Goal: Information Seeking & Learning: Learn about a topic

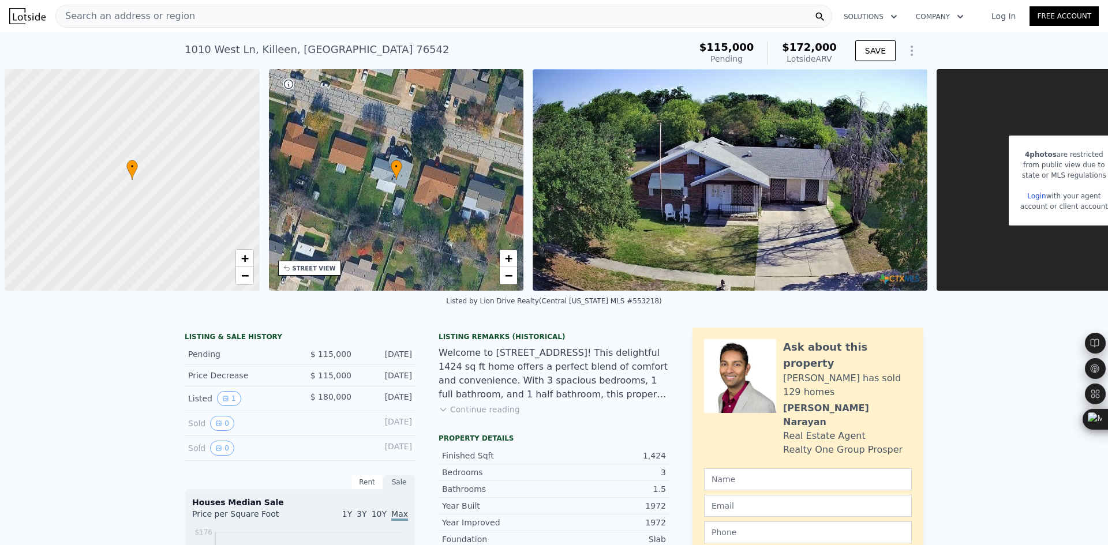
scroll to position [0, 5]
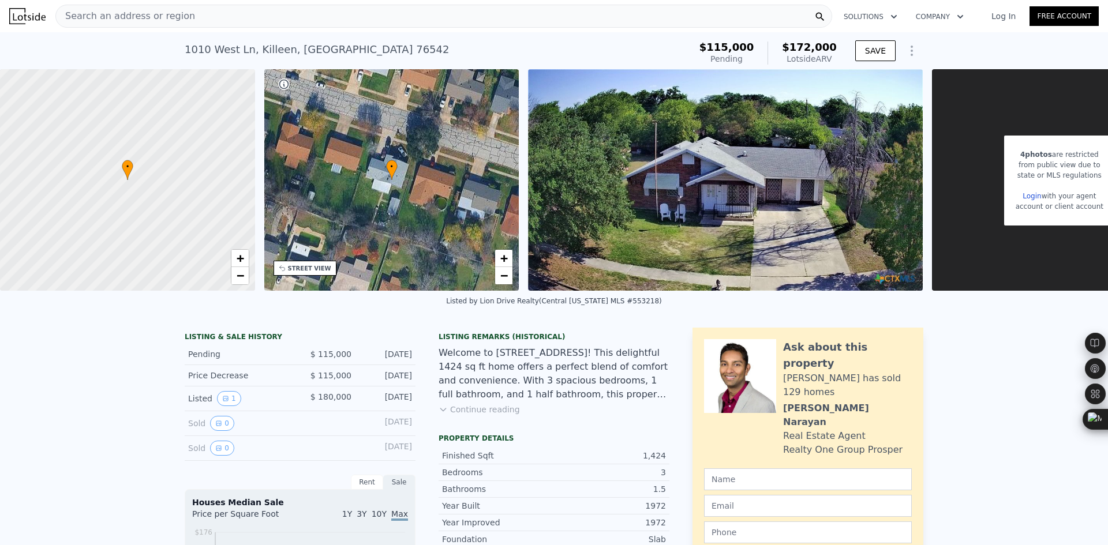
click at [241, 21] on div "Search an address or region" at bounding box center [443, 16] width 777 height 23
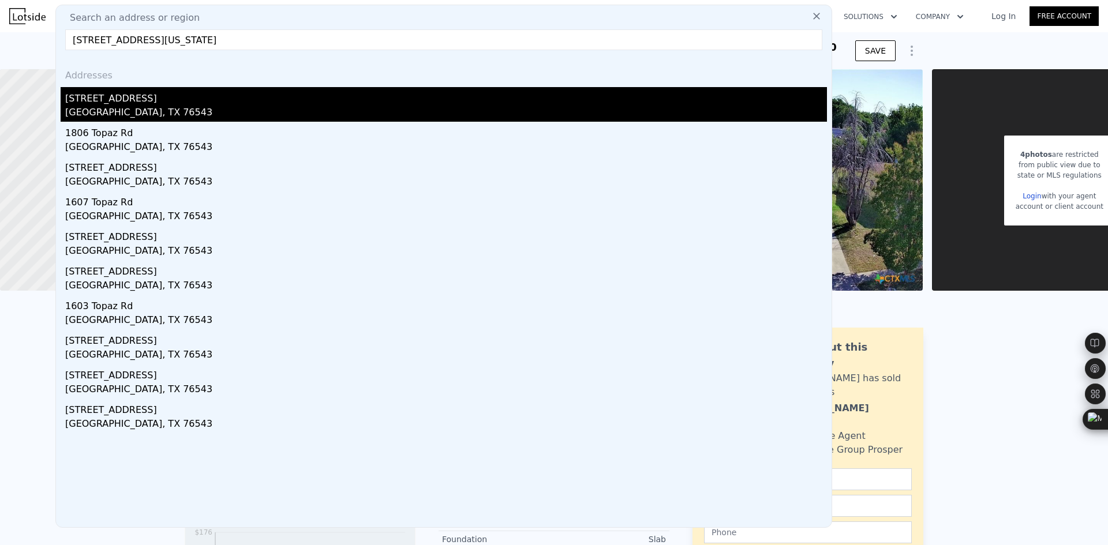
type input "[STREET_ADDRESS][US_STATE]"
click at [171, 104] on div "[STREET_ADDRESS]" at bounding box center [446, 96] width 762 height 18
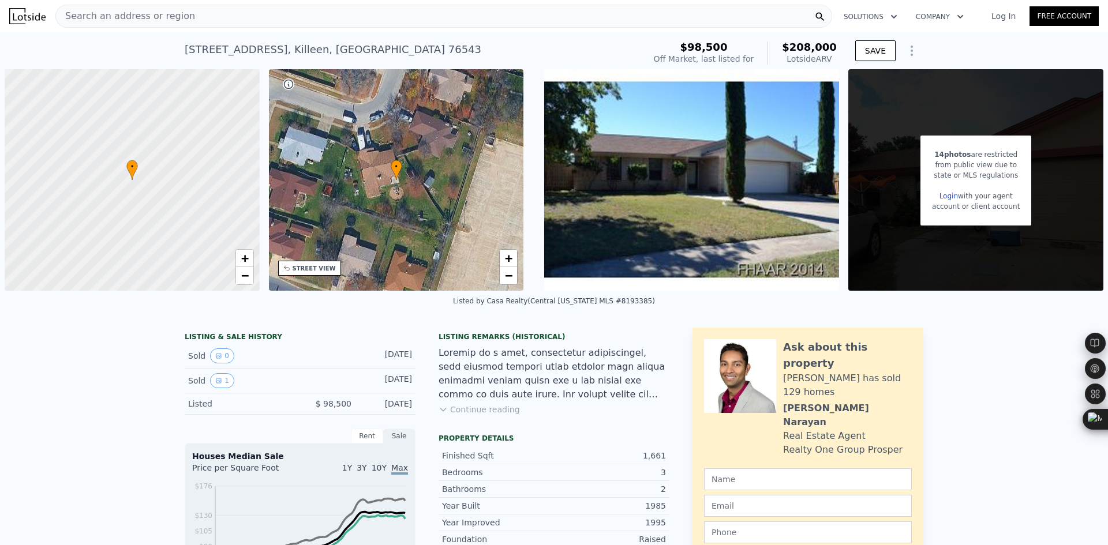
click at [219, 17] on div "Search an address or region" at bounding box center [443, 16] width 777 height 23
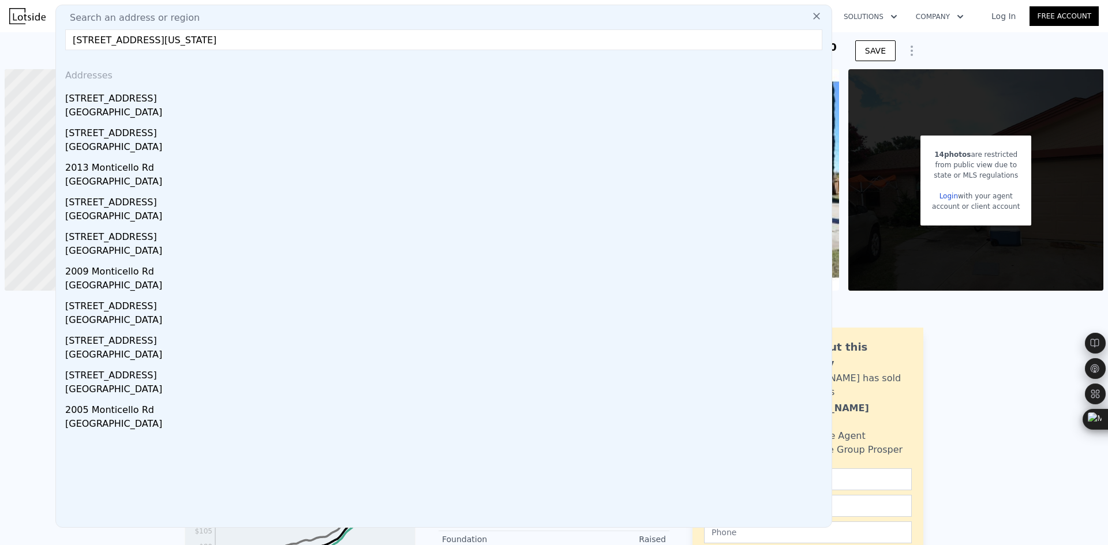
type input "[STREET_ADDRESS][US_STATE]"
click at [193, 94] on div "[STREET_ADDRESS]" at bounding box center [446, 96] width 762 height 18
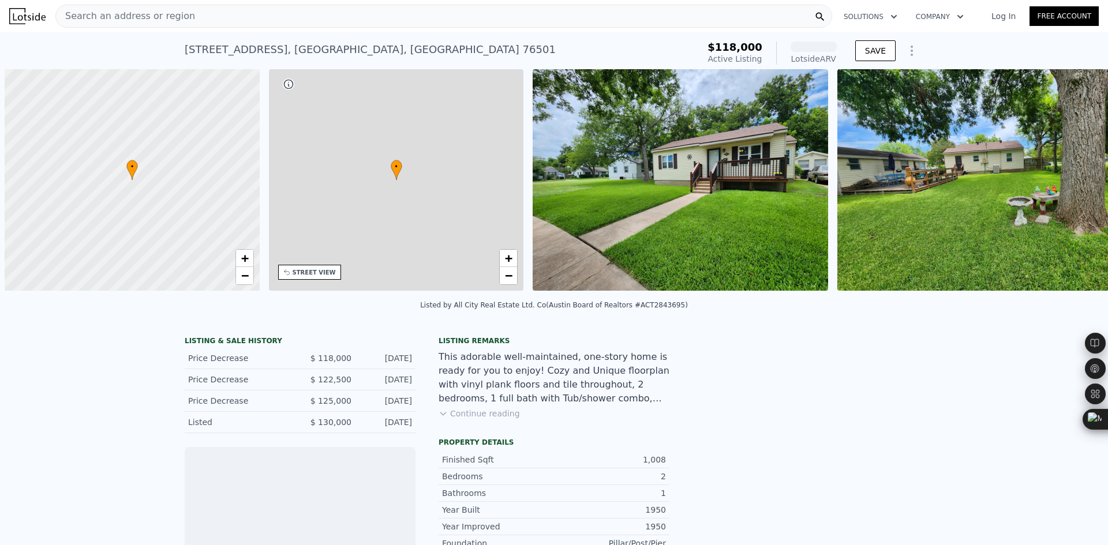
scroll to position [0, 5]
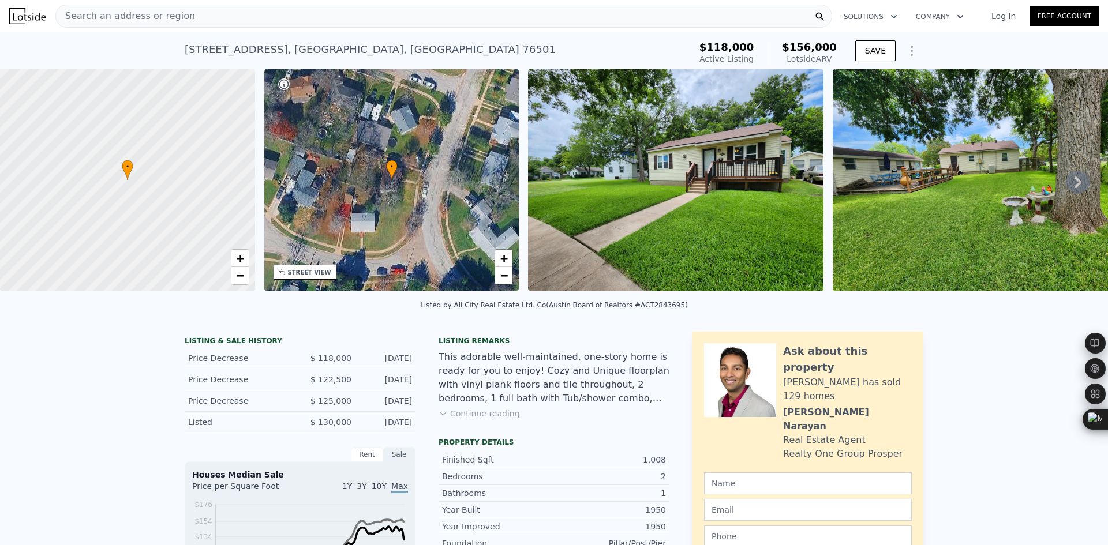
click at [211, 17] on div "Search an address or region" at bounding box center [443, 16] width 777 height 23
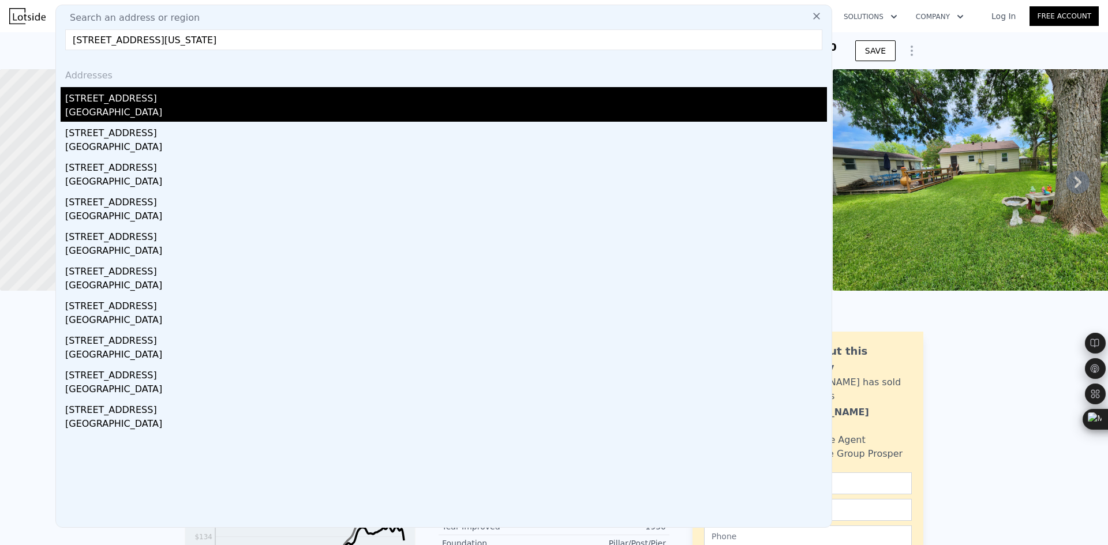
type input "[STREET_ADDRESS][US_STATE]"
click at [168, 110] on div "[GEOGRAPHIC_DATA]" at bounding box center [446, 114] width 762 height 16
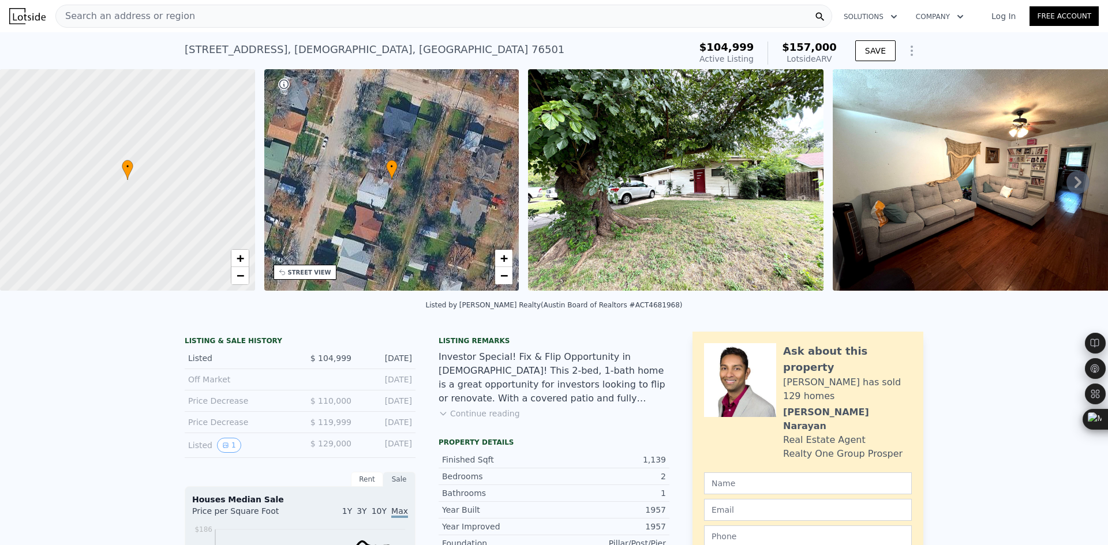
click at [177, 17] on span "Search an address or region" at bounding box center [125, 16] width 139 height 14
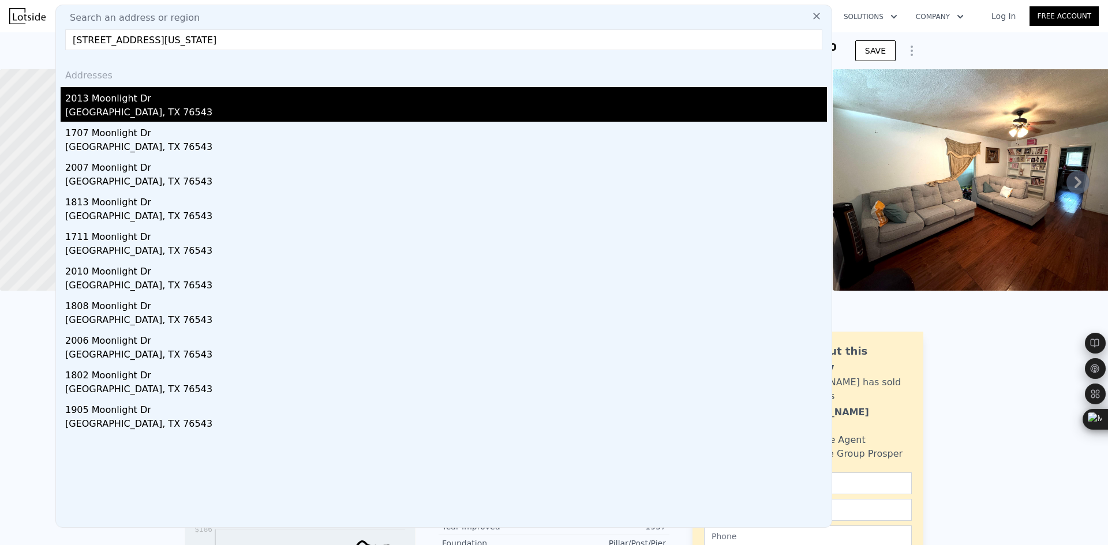
type input "[STREET_ADDRESS][US_STATE]"
click at [154, 99] on div "2013 Moonlight Dr" at bounding box center [446, 96] width 762 height 18
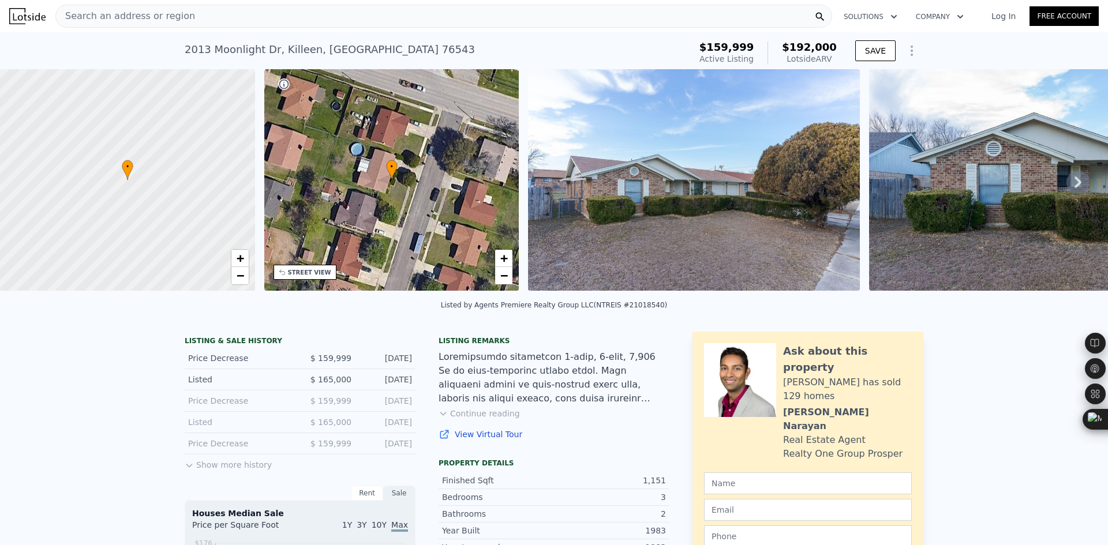
click at [249, 18] on div "Search an address or region" at bounding box center [443, 16] width 777 height 23
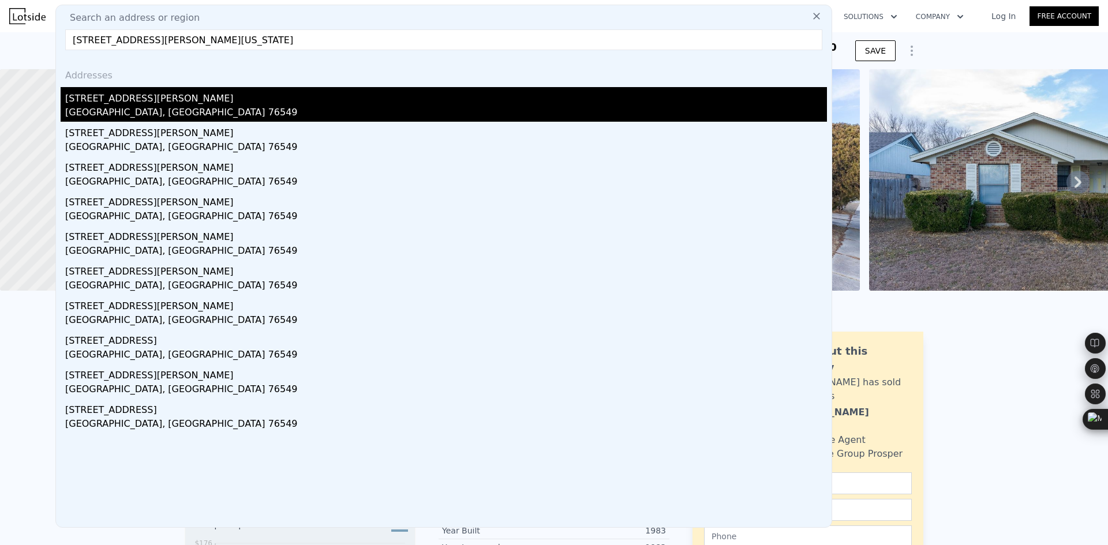
type input "[STREET_ADDRESS][PERSON_NAME][US_STATE]"
click at [184, 105] on div "[STREET_ADDRESS][PERSON_NAME]" at bounding box center [446, 96] width 762 height 18
